Goal: Task Accomplishment & Management: Manage account settings

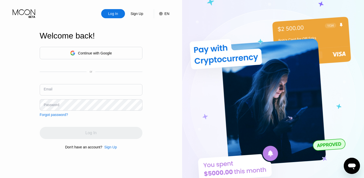
click at [83, 90] on input "text" at bounding box center [91, 89] width 103 height 11
paste input "[EMAIL_ADDRESS][DOMAIN_NAME]"
type input "[EMAIL_ADDRESS][DOMAIN_NAME]"
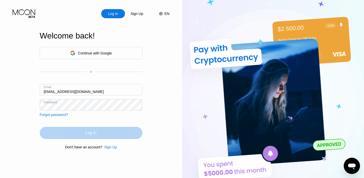
click at [88, 135] on div "Log In" at bounding box center [90, 132] width 11 height 5
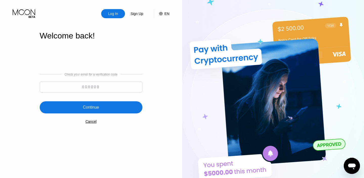
click at [106, 89] on input at bounding box center [91, 86] width 103 height 11
click at [78, 88] on input at bounding box center [91, 86] width 103 height 11
type input "523252"
click at [94, 111] on div "Continue" at bounding box center [91, 107] width 103 height 12
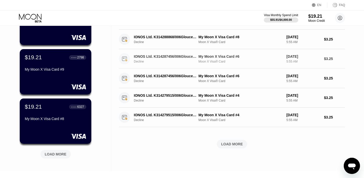
scroll to position [169, 0]
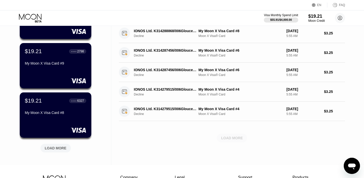
click at [226, 139] on div "LOAD MORE" at bounding box center [232, 138] width 22 height 5
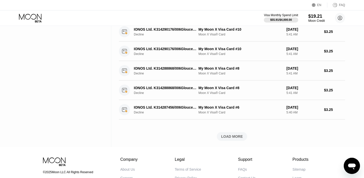
scroll to position [410, 0]
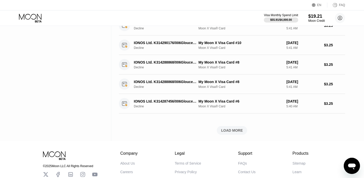
click at [231, 130] on div "LOAD MORE" at bounding box center [232, 130] width 22 height 5
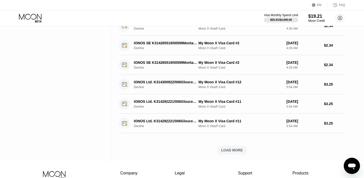
scroll to position [633, 0]
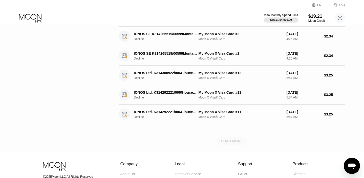
click at [231, 142] on div "LOAD MORE" at bounding box center [232, 141] width 22 height 5
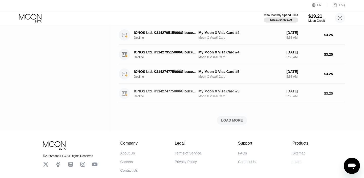
scroll to position [893, 0]
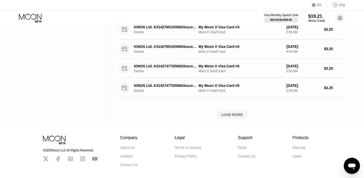
click at [234, 115] on div "LOAD MORE" at bounding box center [232, 114] width 22 height 5
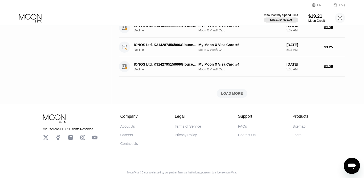
scroll to position [1139, 0]
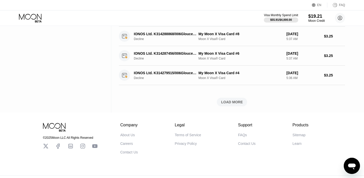
click at [232, 102] on div "LOAD MORE" at bounding box center [232, 102] width 22 height 5
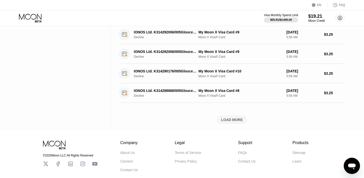
scroll to position [1358, 0]
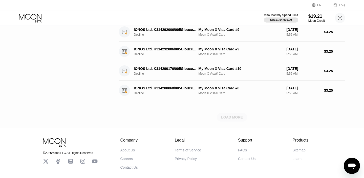
click at [233, 116] on div "LOAD MORE" at bounding box center [232, 117] width 22 height 5
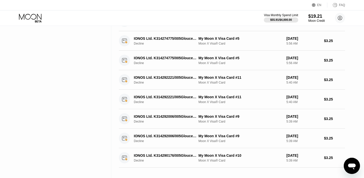
scroll to position [1598, 0]
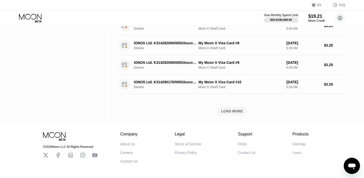
click at [235, 110] on div "LOAD MORE" at bounding box center [232, 111] width 22 height 5
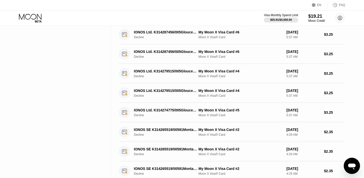
scroll to position [1806, 0]
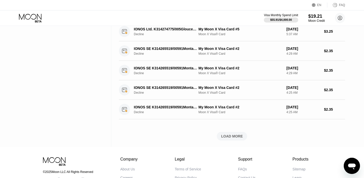
click at [230, 136] on div "LOAD MORE" at bounding box center [232, 136] width 22 height 5
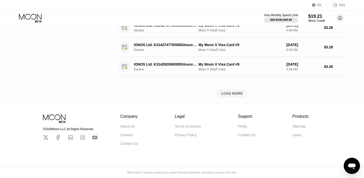
scroll to position [2038, 0]
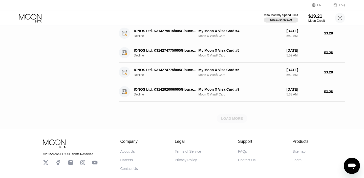
click at [232, 119] on div "LOAD MORE" at bounding box center [232, 118] width 22 height 5
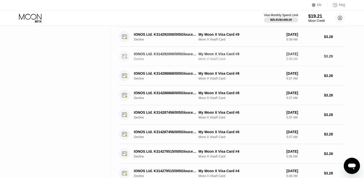
scroll to position [2259, 0]
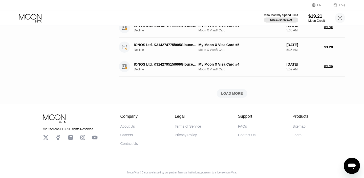
click at [232, 94] on div "LOAD MORE" at bounding box center [232, 93] width 22 height 5
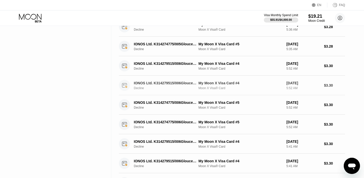
scroll to position [2415, 0]
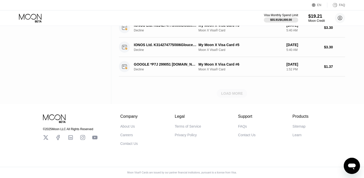
click at [232, 93] on div "LOAD MORE" at bounding box center [232, 93] width 22 height 5
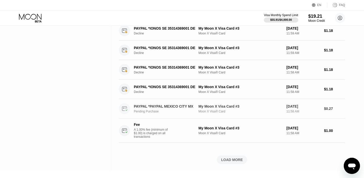
scroll to position [2586, 0]
click at [228, 157] on div "LOAD MORE" at bounding box center [232, 159] width 22 height 5
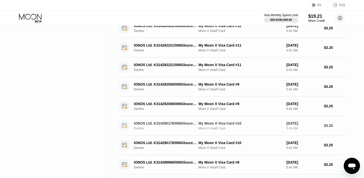
scroll to position [0, 0]
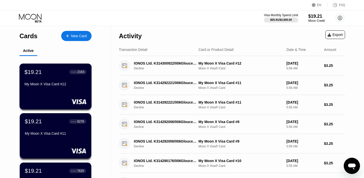
click at [66, 75] on div "$19.21 ● ● ● ● 2163 My Moon X Visa Card #12" at bounding box center [56, 78] width 62 height 19
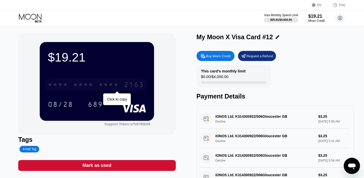
click at [117, 85] on div "* * * *" at bounding box center [108, 85] width 20 height 8
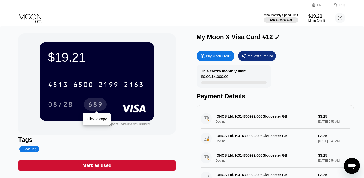
click at [92, 105] on div "689" at bounding box center [95, 105] width 15 height 8
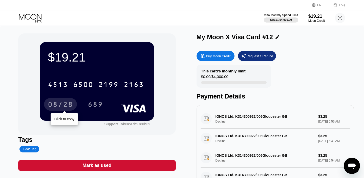
click at [66, 103] on div "08/28" at bounding box center [60, 105] width 25 height 8
click at [34, 16] on icon at bounding box center [31, 18] width 24 height 9
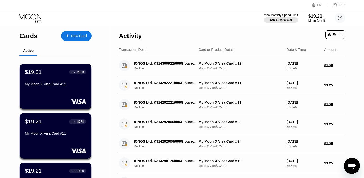
scroll to position [230, 0]
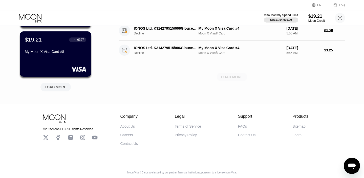
click at [233, 78] on div "LOAD MORE" at bounding box center [232, 77] width 22 height 5
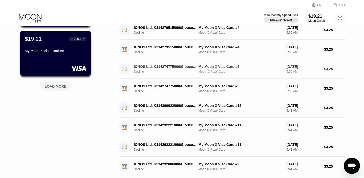
scroll to position [448, 0]
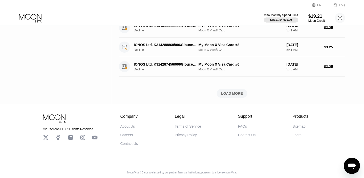
click at [233, 94] on div "LOAD MORE" at bounding box center [232, 93] width 22 height 5
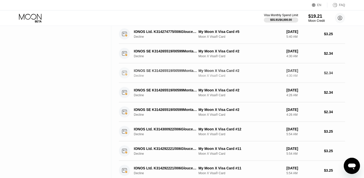
scroll to position [681, 0]
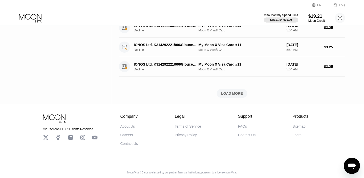
click at [233, 94] on div "LOAD MORE" at bounding box center [232, 93] width 22 height 5
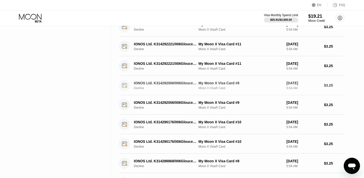
scroll to position [915, 0]
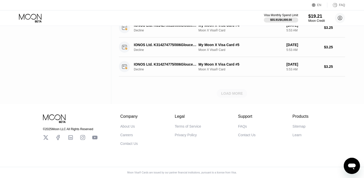
click at [236, 91] on div "LOAD MORE" at bounding box center [232, 93] width 22 height 5
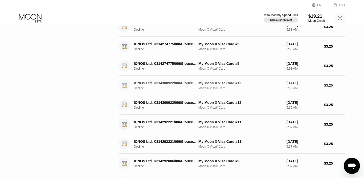
scroll to position [1149, 0]
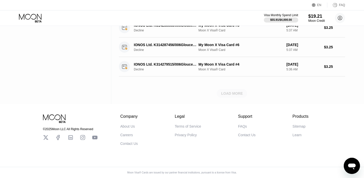
click at [236, 91] on div "LOAD MORE" at bounding box center [232, 93] width 22 height 5
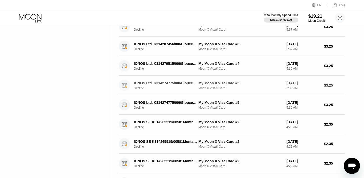
scroll to position [1382, 0]
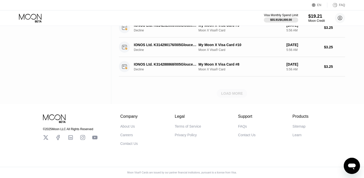
click at [234, 91] on div "LOAD MORE" at bounding box center [232, 93] width 22 height 5
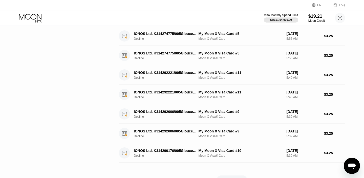
scroll to position [1616, 0]
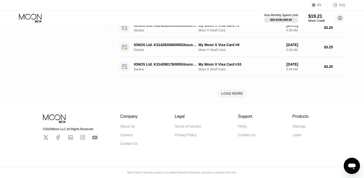
click at [236, 91] on div "LOAD MORE" at bounding box center [232, 93] width 22 height 5
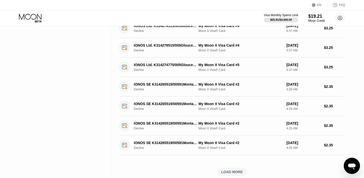
scroll to position [1850, 0]
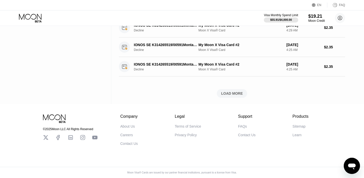
click at [228, 96] on div "LOAD MORE" at bounding box center [232, 93] width 30 height 9
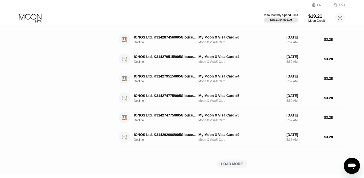
scroll to position [2064, 0]
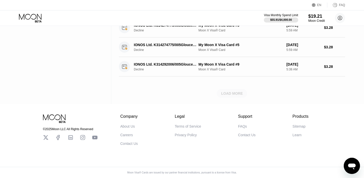
click at [233, 93] on div "LOAD MORE" at bounding box center [232, 93] width 22 height 5
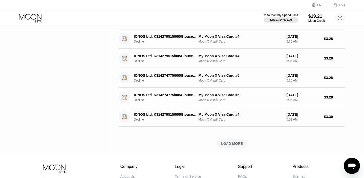
scroll to position [2259, 0]
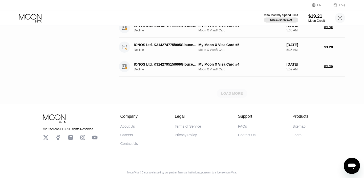
click at [237, 89] on div "LOAD MORE" at bounding box center [232, 93] width 30 height 9
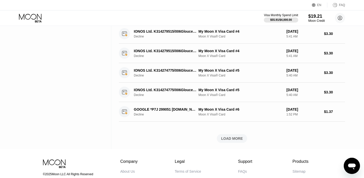
scroll to position [2415, 0]
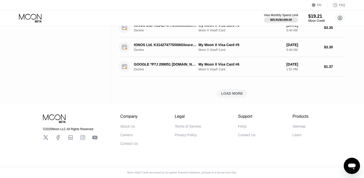
click at [239, 91] on div "LOAD MORE" at bounding box center [232, 93] width 22 height 5
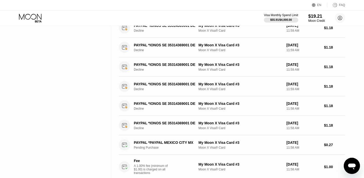
scroll to position [2653, 0]
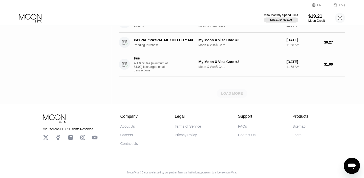
click at [236, 92] on div "LOAD MORE" at bounding box center [232, 93] width 22 height 5
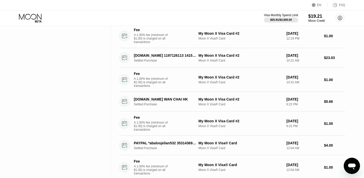
scroll to position [3019, 0]
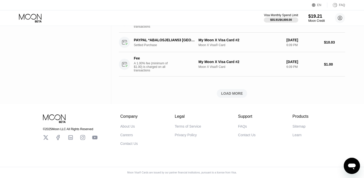
click at [235, 94] on div "LOAD MORE" at bounding box center [232, 93] width 22 height 5
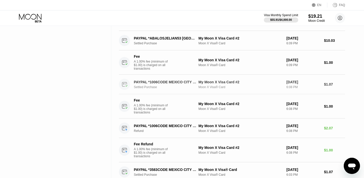
scroll to position [3293, 0]
